Goal: Navigation & Orientation: Find specific page/section

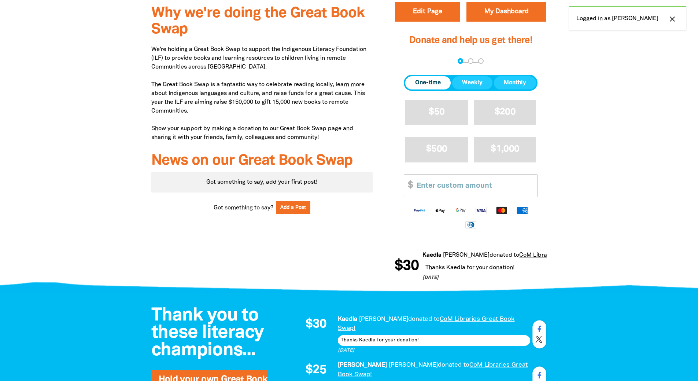
scroll to position [183, 0]
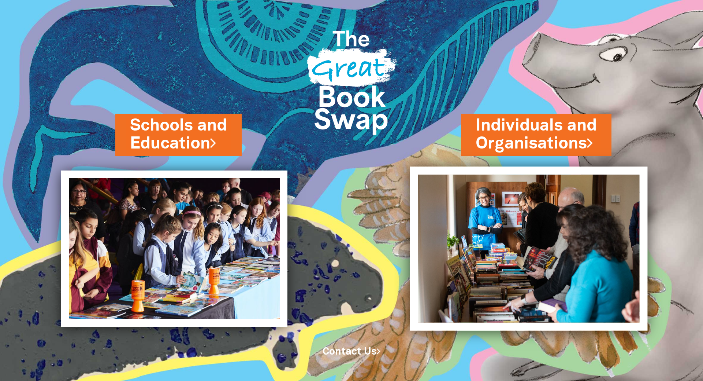
click at [512, 211] on img at bounding box center [529, 248] width 238 height 164
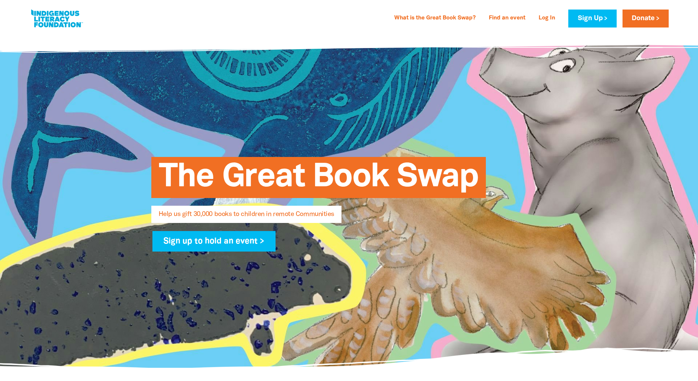
select select "AU"
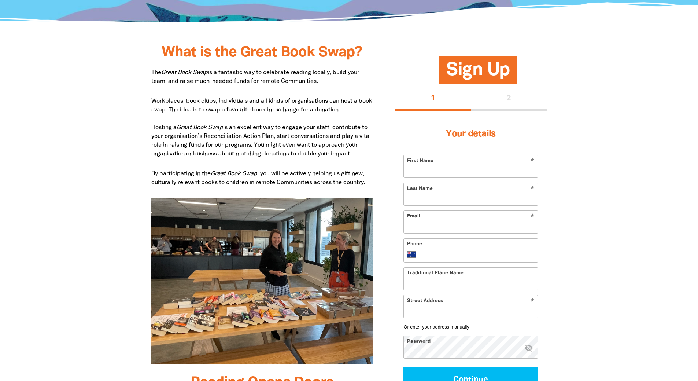
type input "[PERSON_NAME]"
type input "adelle.hutchings@melbourne.vic.gov.au"
type input "+61 407 788 719"
type input "narrm"
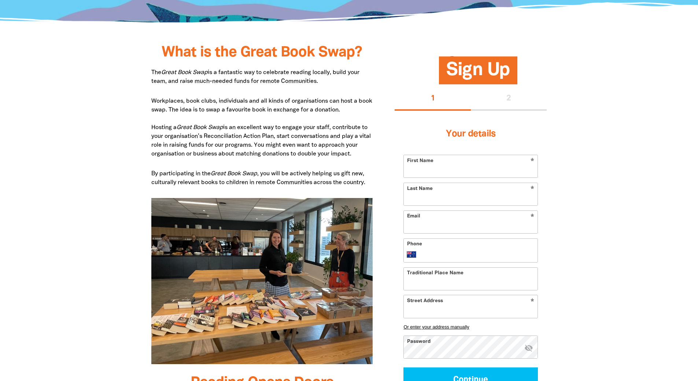
type input "Council House 1 200 Little Collins Street, Melbourne , VIC 3000, AU"
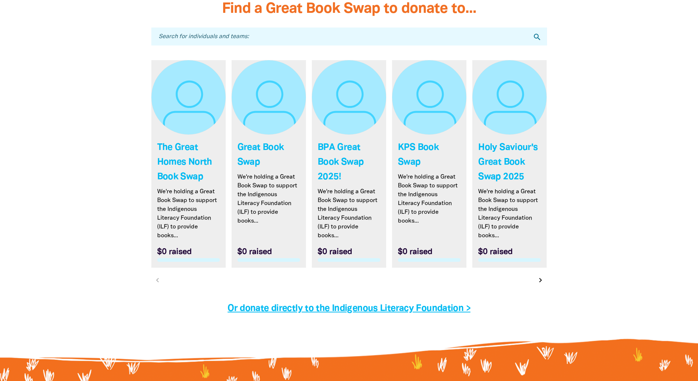
scroll to position [2130, 0]
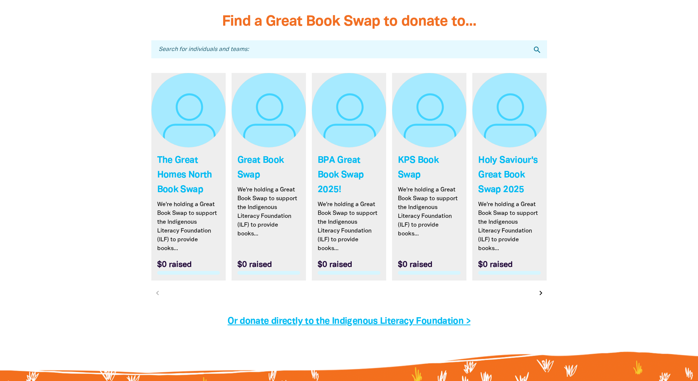
click at [539, 293] on icon "chevron_right" at bounding box center [540, 292] width 9 height 9
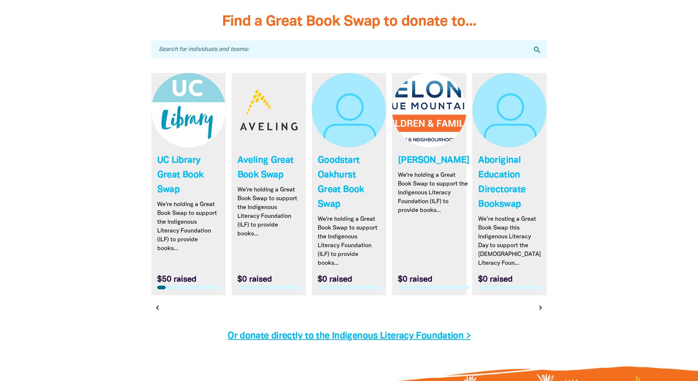
click at [545, 292] on link "Link to Aboriginal Education Directorate Bookswap" at bounding box center [509, 184] width 74 height 222
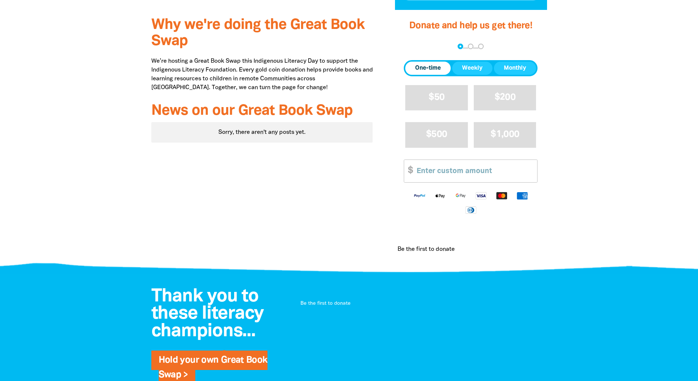
scroll to position [256, 0]
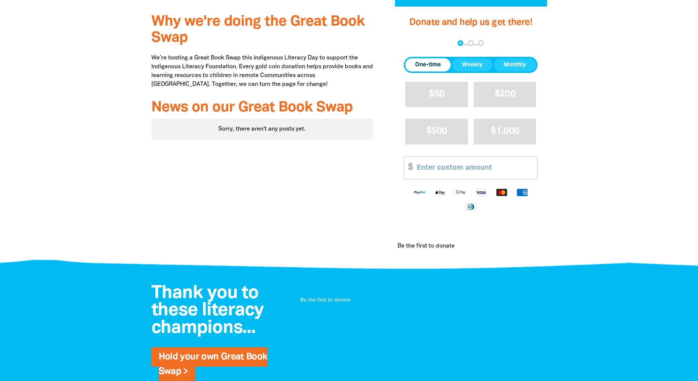
scroll to position [2142, 0]
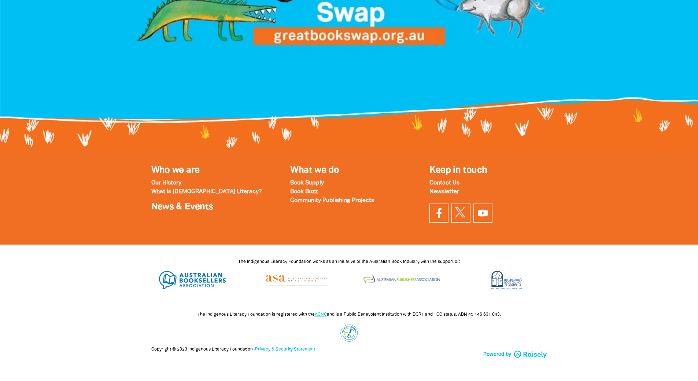
select select "AU"
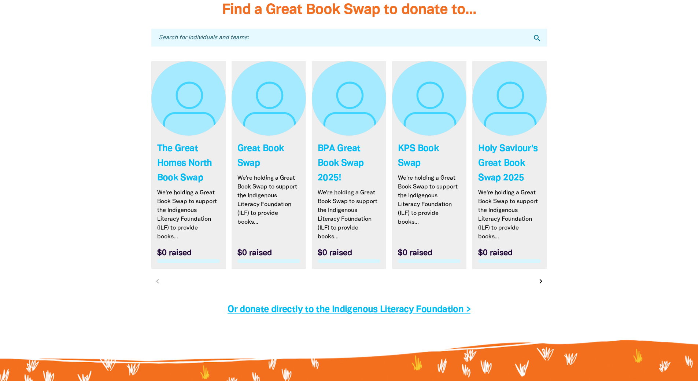
click at [540, 281] on icon "chevron_right" at bounding box center [540, 281] width 9 height 9
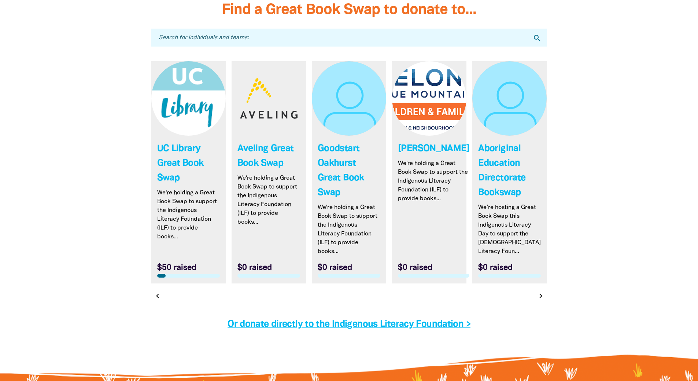
click at [539, 296] on icon "chevron_right" at bounding box center [540, 295] width 9 height 9
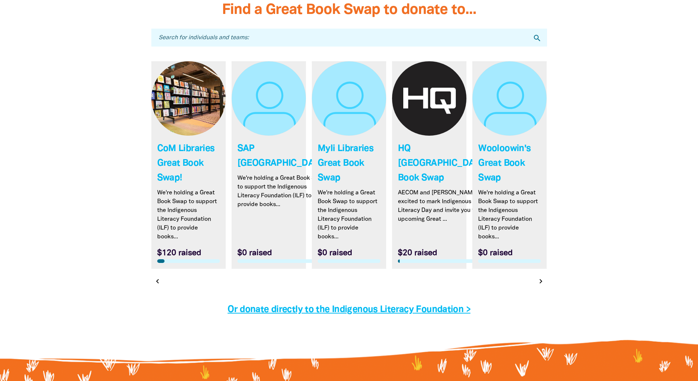
click at [538, 282] on icon "chevron_right" at bounding box center [540, 281] width 9 height 9
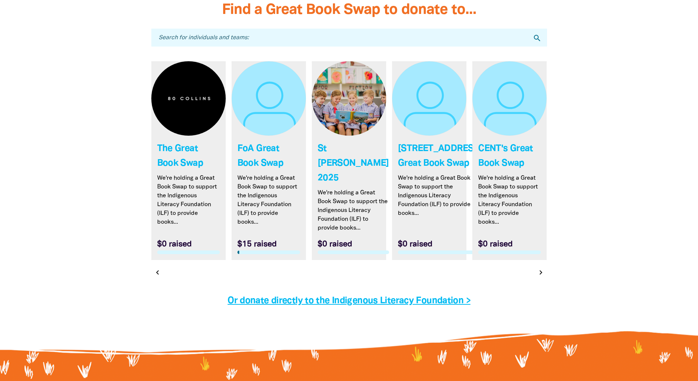
click at [539, 277] on icon "chevron_right" at bounding box center [540, 272] width 9 height 9
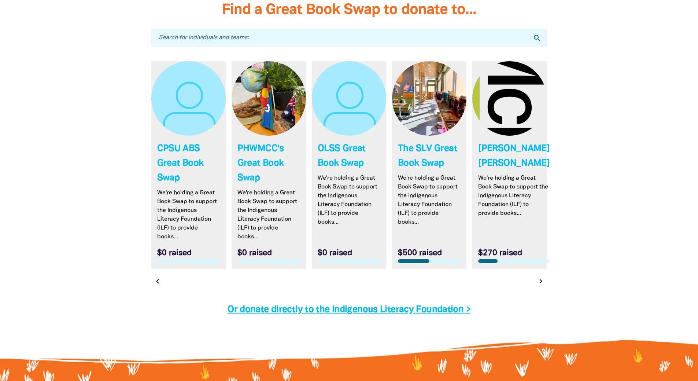
click at [539, 285] on icon "chevron_right" at bounding box center [540, 281] width 9 height 9
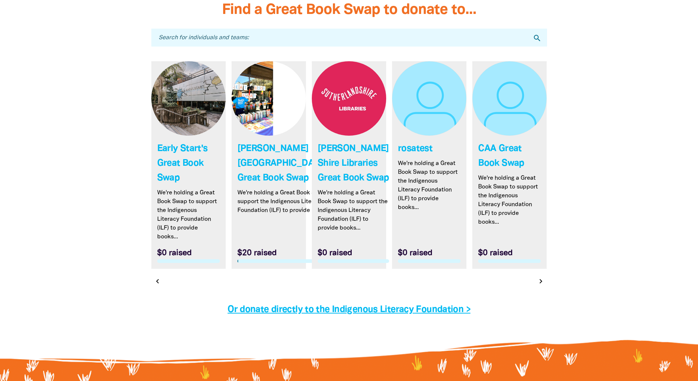
click at [538, 285] on icon "chevron_right" at bounding box center [540, 281] width 9 height 9
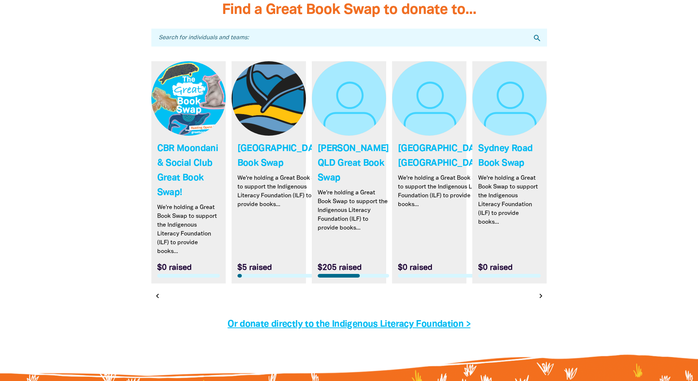
click at [540, 300] on icon "chevron_right" at bounding box center [540, 295] width 9 height 9
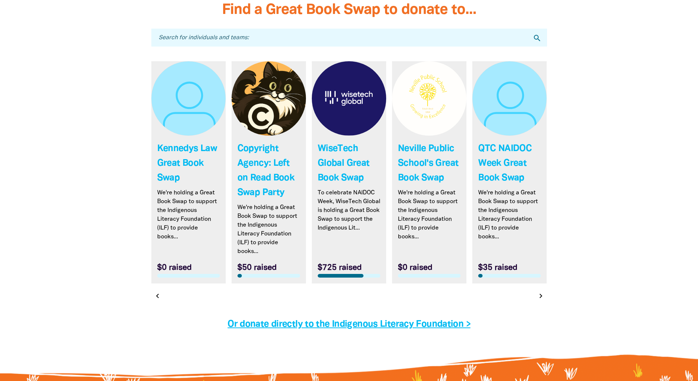
click at [539, 301] on button "chevron_right" at bounding box center [540, 295] width 10 height 10
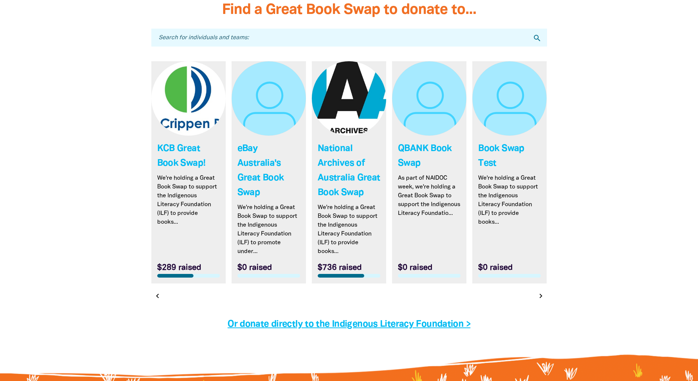
click at [539, 301] on button "chevron_right" at bounding box center [540, 295] width 10 height 10
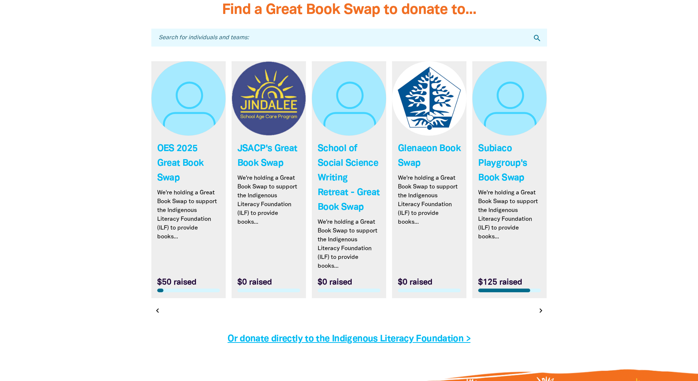
click at [540, 314] on icon "chevron_right" at bounding box center [540, 310] width 9 height 9
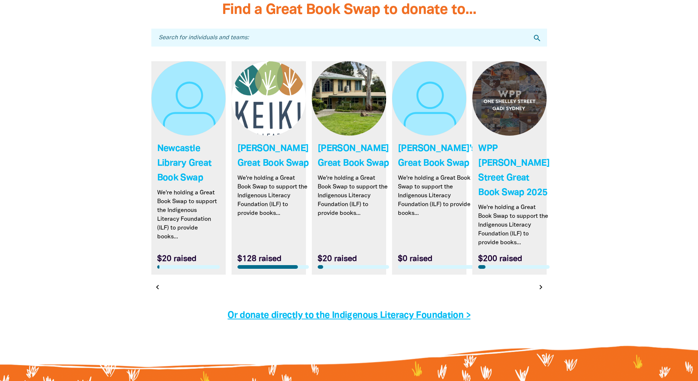
click at [542, 291] on icon "chevron_right" at bounding box center [540, 286] width 9 height 9
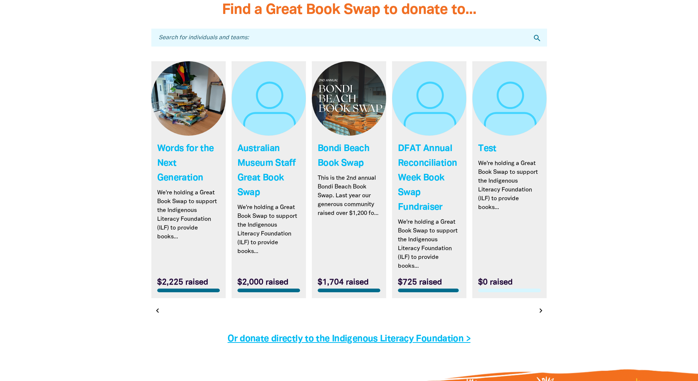
click at [541, 313] on icon "chevron_right" at bounding box center [540, 310] width 9 height 9
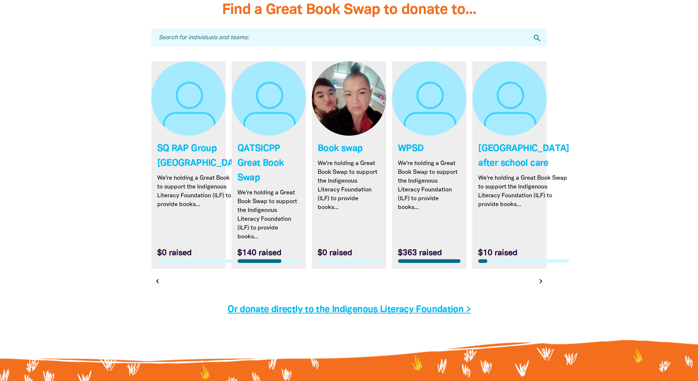
click at [541, 282] on icon "chevron_right" at bounding box center [540, 281] width 9 height 9
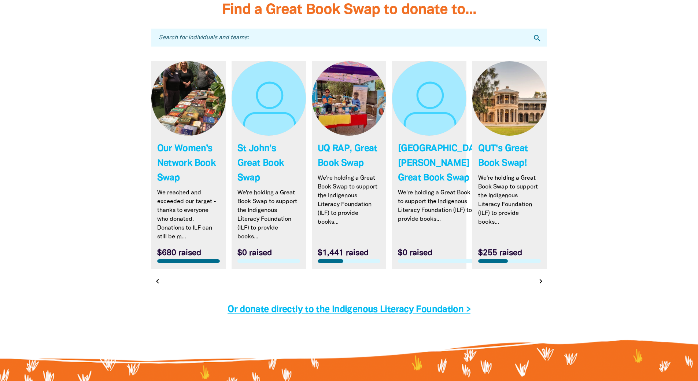
click at [539, 285] on icon "chevron_right" at bounding box center [540, 281] width 9 height 9
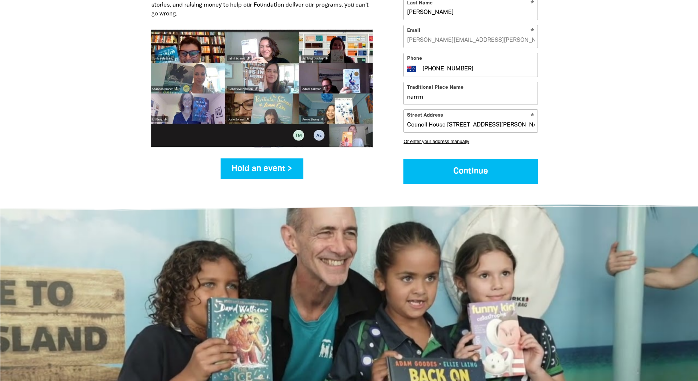
scroll to position [926, 0]
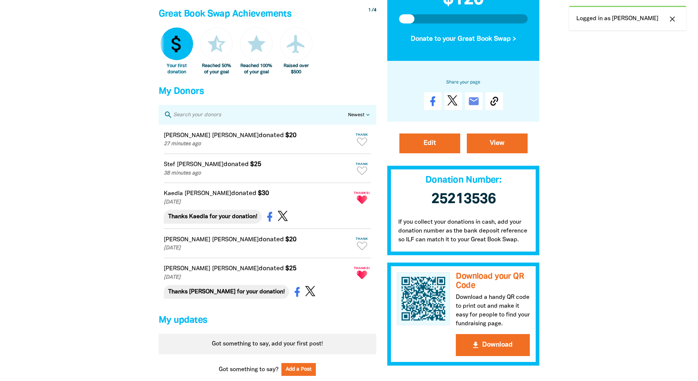
scroll to position [439, 0]
